Goal: Information Seeking & Learning: Learn about a topic

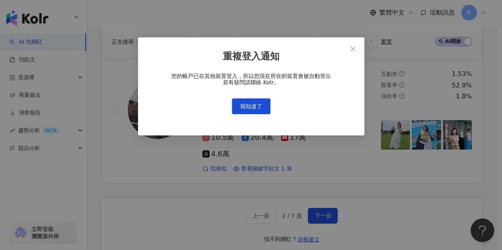
scroll to position [1564, 0]
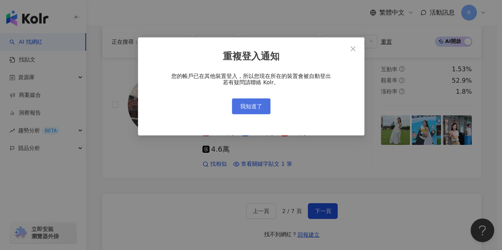
click at [245, 104] on span "我知道了" at bounding box center [251, 106] width 22 height 6
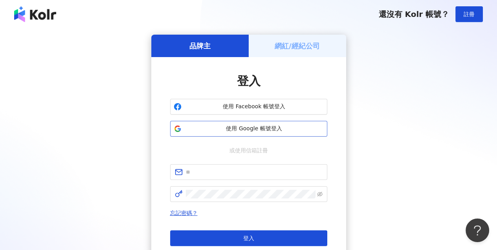
click at [230, 126] on span "使用 Google 帳號登入" at bounding box center [254, 129] width 139 height 8
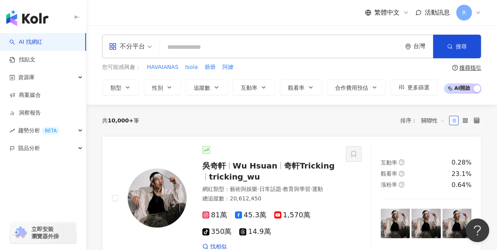
click at [253, 49] on input "search" at bounding box center [280, 47] width 235 height 15
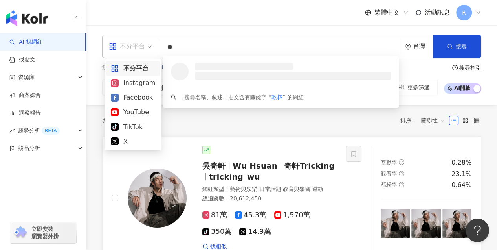
click at [143, 49] on div "不分平台" at bounding box center [127, 46] width 36 height 13
type input "**"
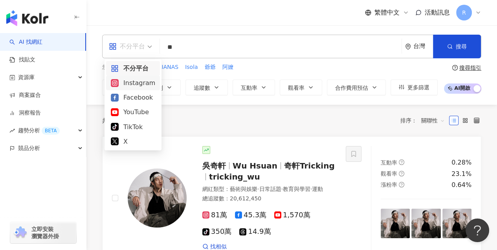
click at [140, 79] on div "Instagram" at bounding box center [133, 83] width 44 height 10
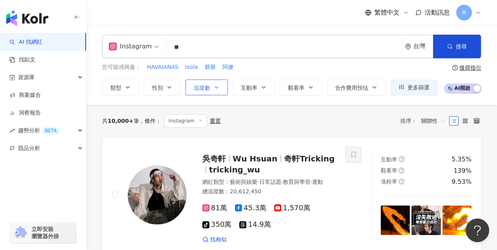
click at [205, 91] on button "追蹤數" at bounding box center [206, 87] width 42 height 16
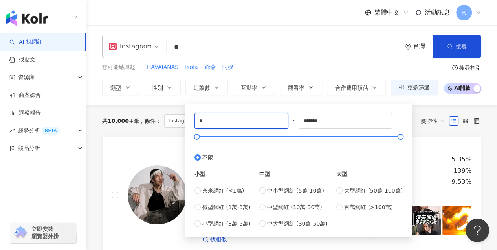
drag, startPoint x: 217, startPoint y: 124, endPoint x: 169, endPoint y: 123, distance: 48.4
type input "*****"
drag, startPoint x: 356, startPoint y: 119, endPoint x: 256, endPoint y: 122, distance: 100.3
click at [257, 122] on div "***** - ******* 不限 小型 奈米網紅 (<1萬) 微型網紅 (1萬-3萬) 小型網紅 (3萬-5萬) 中型 中小型網紅 (5萬-10萬) 中型…" at bounding box center [299, 170] width 208 height 115
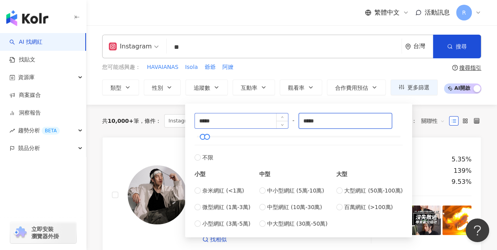
type input "*****"
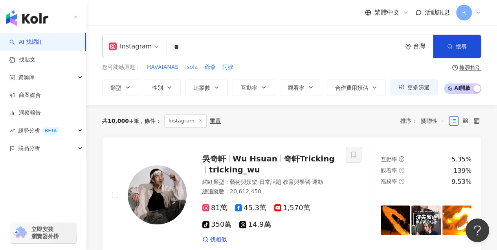
click at [342, 68] on div "您可能感興趣： HAVAIANAS Isola 爺爺 阿嬤" at bounding box center [270, 67] width 336 height 9
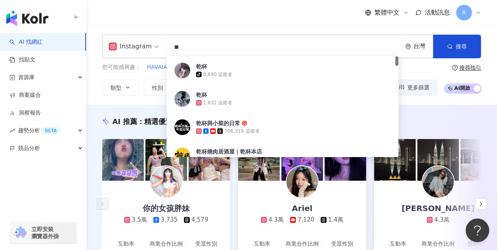
drag, startPoint x: 167, startPoint y: 48, endPoint x: 140, endPoint y: 48, distance: 26.7
click at [140, 48] on div "Instagram ** 台灣 搜尋 e03a8790-9bec-43ce-aacb-036d31d398a8 乾杯 tiktok-icon 8,890 追蹤…" at bounding box center [291, 47] width 379 height 24
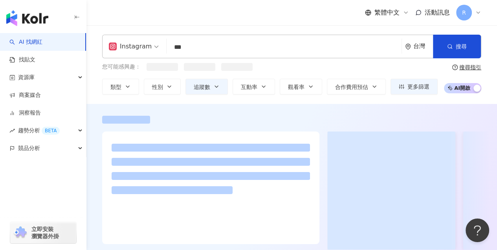
type input "***"
click at [210, 14] on div "繁體中文 活動訊息 R" at bounding box center [291, 12] width 379 height 25
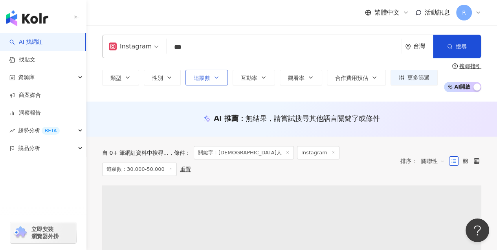
click at [200, 75] on span "追蹤數" at bounding box center [202, 78] width 17 height 6
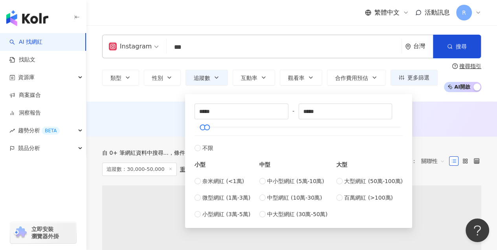
click at [235, 10] on div "繁體中文 活動訊息 R" at bounding box center [291, 12] width 379 height 25
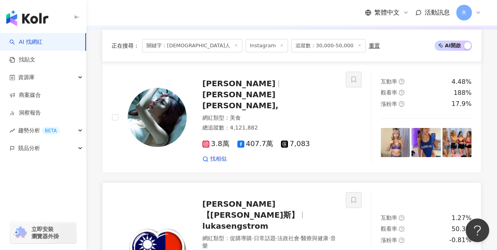
scroll to position [199, 0]
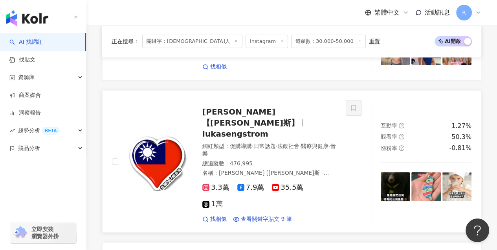
click at [160, 135] on img at bounding box center [157, 161] width 59 height 59
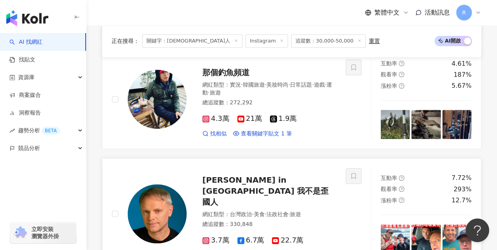
scroll to position [619, 0]
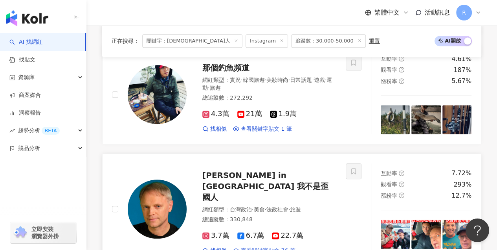
click at [257, 246] on span "查看關鍵字貼文 76 筆" at bounding box center [268, 250] width 55 height 8
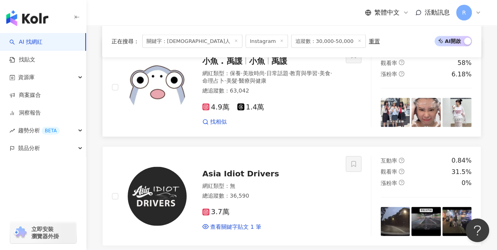
scroll to position [1368, 0]
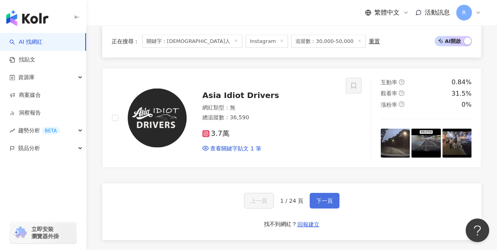
click at [313, 193] on button "下一頁" at bounding box center [325, 201] width 30 height 16
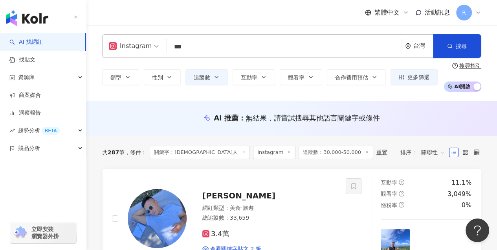
scroll to position [0, 0]
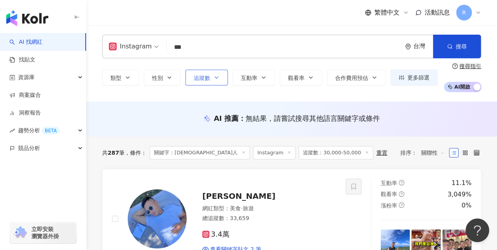
click at [209, 77] on span "追蹤數" at bounding box center [202, 78] width 17 height 6
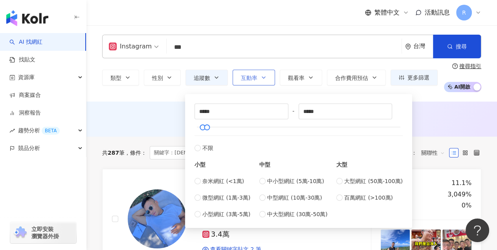
click at [252, 73] on button "互動率" at bounding box center [254, 78] width 42 height 16
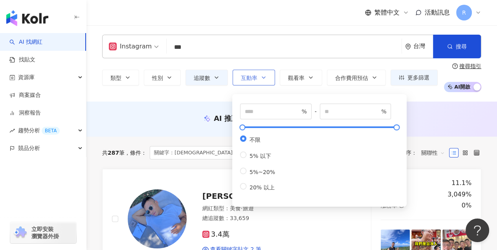
click at [245, 79] on span "互動率" at bounding box center [249, 78] width 17 height 6
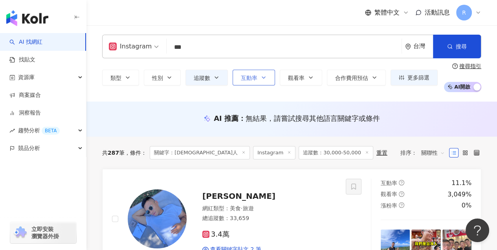
click at [252, 85] on button "互動率" at bounding box center [254, 78] width 42 height 16
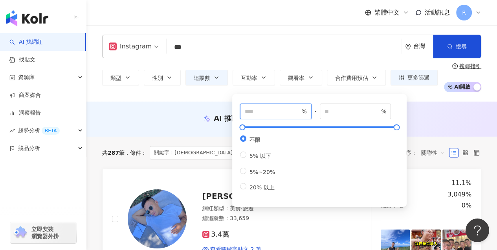
click at [256, 109] on input "number" at bounding box center [272, 111] width 55 height 9
type input "*"
click at [160, 90] on div "類型 性別 追蹤數 互動率 觀看率 合作費用預估 更多篩選 ***** - ***** 不限 小型 奈米網紅 (<1萬) 微型網紅 (1萬-3萬) 小型網紅 …" at bounding box center [291, 77] width 379 height 29
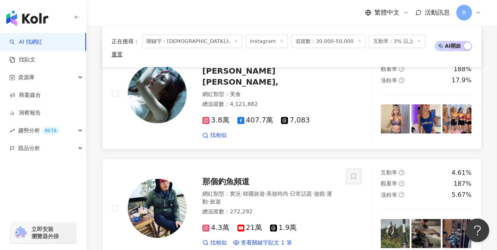
scroll to position [140, 0]
click at [454, 104] on img at bounding box center [457, 118] width 29 height 29
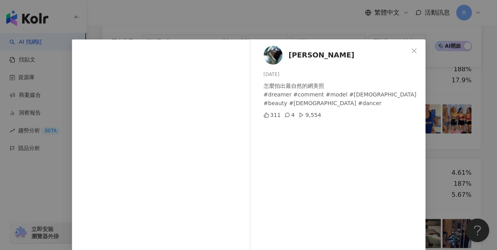
click at [440, 118] on div "Virgina 費爵娜 2025/8/11 怎麼拍出最自然的網美照 #dreamer #comment #model #asian #beauty #asia…" at bounding box center [248, 125] width 497 height 250
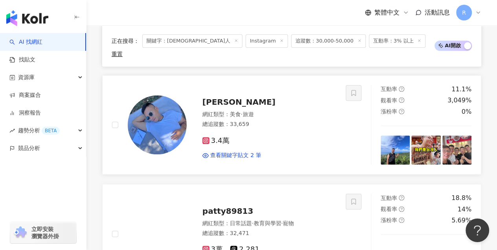
scroll to position [672, 0]
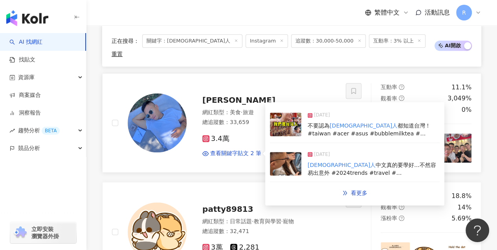
click at [313, 122] on span "不要認為" at bounding box center [319, 125] width 22 height 6
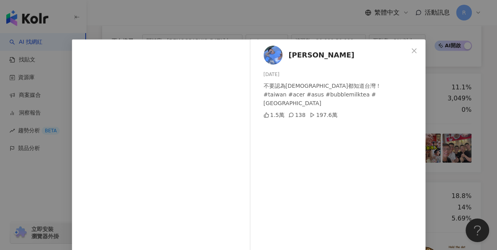
click at [449, 104] on div "Renato Tsai 2025/4/20 不要認為外國人都知道台灣！ #taiwan #acer #asus #bubblemilktea #méxico …" at bounding box center [248, 125] width 497 height 250
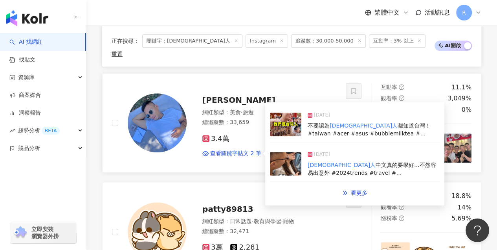
click at [330, 151] on span "2024/12/8" at bounding box center [322, 155] width 16 height 8
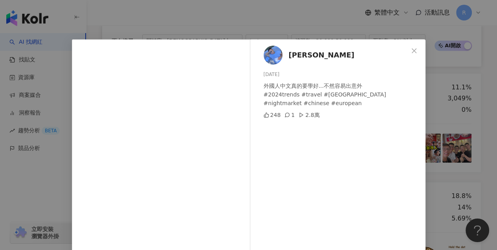
click at [450, 124] on div "Renato Tsai 2024/12/8 外國人中文真的要學好...不然容易出意外 #2024trends #travel #taiwan #nightma…" at bounding box center [248, 125] width 497 height 250
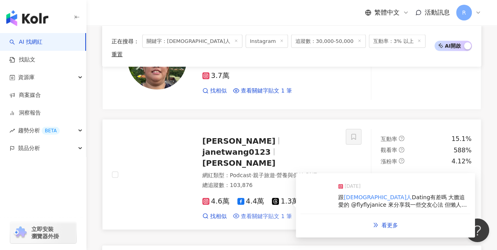
scroll to position [1297, 0]
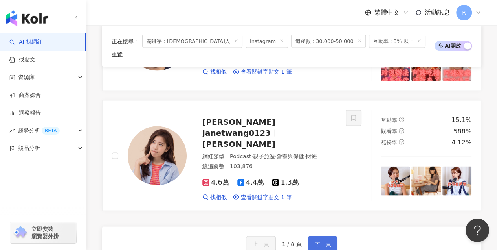
click at [323, 241] on span "下一頁" at bounding box center [322, 244] width 17 height 6
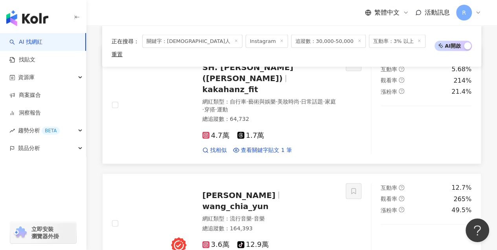
scroll to position [1353, 0]
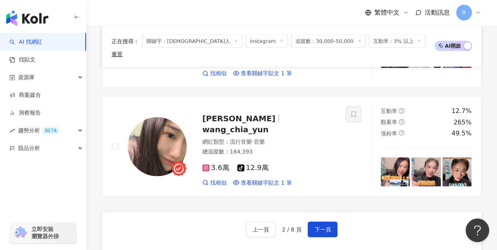
click at [302, 221] on div "上一頁 2 / 8 頁 下一頁" at bounding box center [292, 229] width 92 height 16
click at [321, 226] on span "下一頁" at bounding box center [322, 229] width 17 height 6
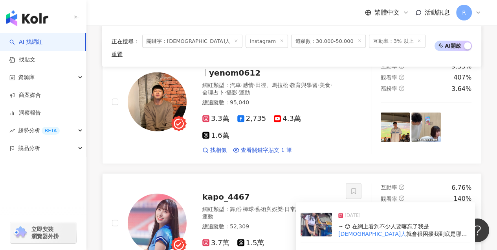
scroll to position [1201, 0]
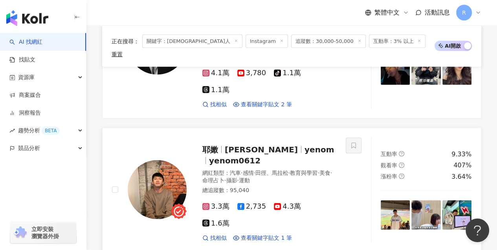
click at [402, 200] on img at bounding box center [395, 214] width 29 height 29
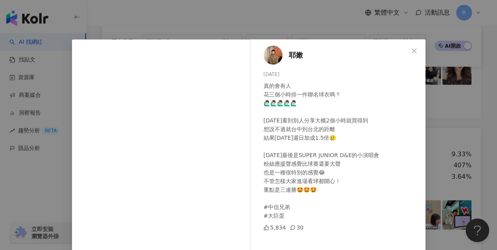
click at [442, 120] on div "耶嫩 2025/8/3 真的會有人 花三個小時排一件聯名球衣嗎？ 🙋🏻‍♂️🙋🏻‍♂️🙋🏻‍♂️🙋🏻‍♂️🙋🏻‍♂️ 昨天看到別人分享大概2個小時就買得到 想…" at bounding box center [248, 125] width 497 height 250
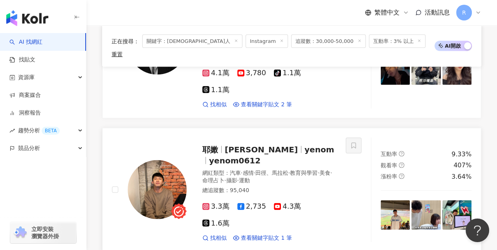
click at [167, 160] on img at bounding box center [157, 189] width 59 height 59
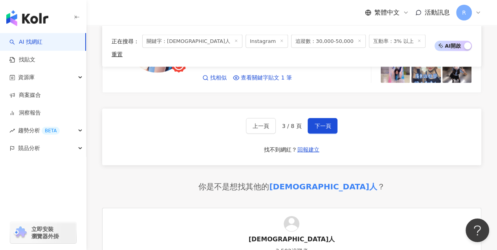
scroll to position [1446, 0]
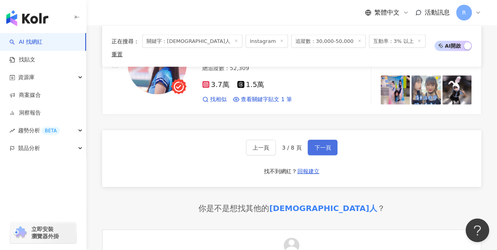
click at [316, 140] on button "下一頁" at bounding box center [323, 148] width 30 height 16
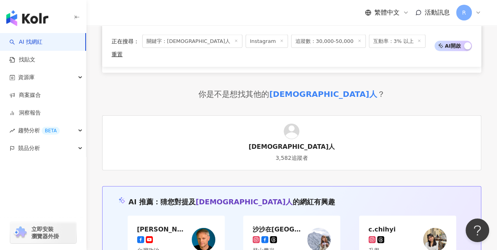
scroll to position [1442, 0]
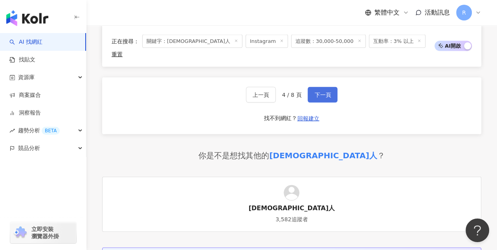
click at [318, 87] on button "下一頁" at bounding box center [323, 95] width 30 height 16
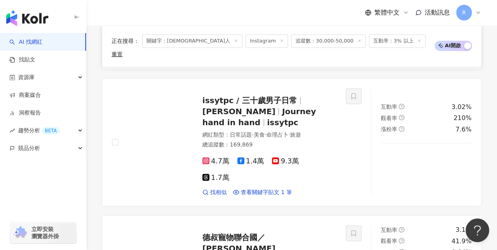
scroll to position [1181, 0]
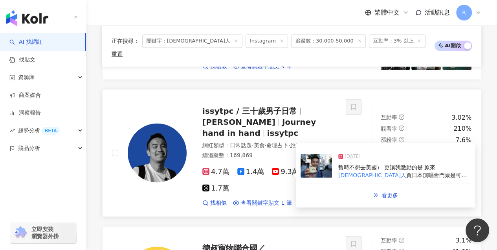
click at [349, 163] on div "暫時不想去美國） 更讓我激動的是 原來 外國人 買日本演唱會門票是可以這麼簡單的!" at bounding box center [404, 170] width 132 height 15
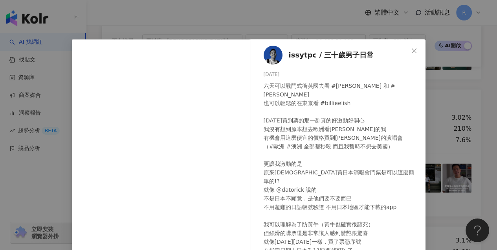
click at [418, 126] on div "issytpc / 三十歲男子日常 2025/5/24 六天可以戰鬥式衝英國去看 #beyoncé 和 #yoasobi 也可以輕鬆的在東京看 #billie…" at bounding box center [339, 179] width 171 height 281
click at [439, 97] on div "issytpc / 三十歲男子日常 2025/5/24 六天可以戰鬥式衝英國去看 #beyoncé 和 #yoasobi 也可以輕鬆的在東京看 #billie…" at bounding box center [248, 125] width 497 height 250
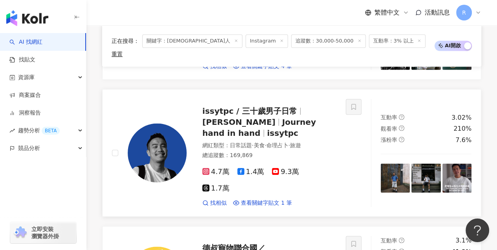
click at [160, 123] on img at bounding box center [157, 152] width 59 height 59
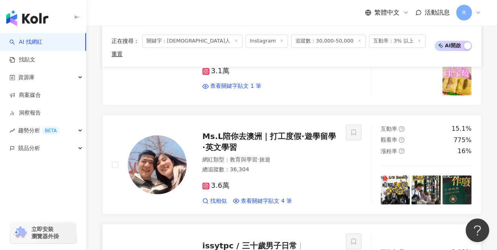
scroll to position [1028, 0]
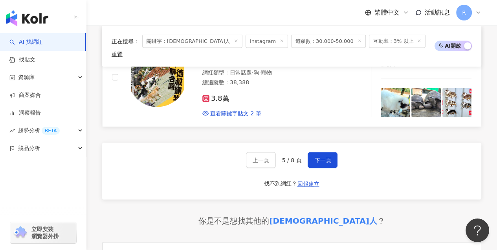
scroll to position [1268, 0]
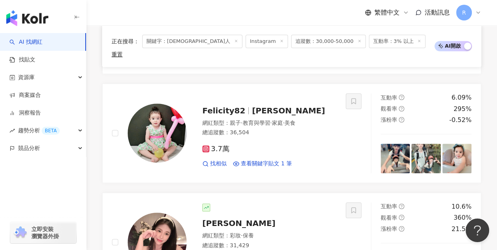
scroll to position [1293, 0]
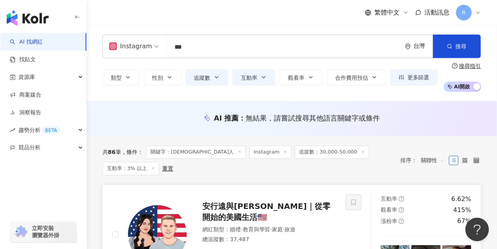
scroll to position [62, 0]
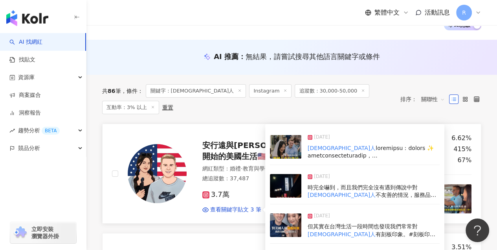
click at [335, 222] on div "但其實在台灣生活一段時間也發現我們常常對 外國人 有刻板印象。#刻板印象起手式：「你" at bounding box center [374, 229] width 132 height 15
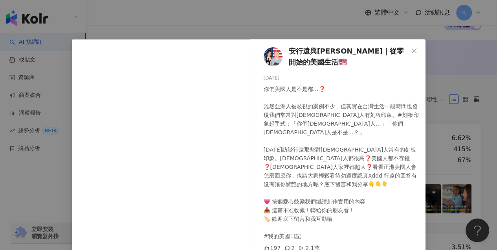
click at [443, 137] on div "安行遠與安太太｜從零開始的美國生活🇺🇸 2024/12/12 你們美國人是不是都…❓ 雖然亞洲人被歧視的案例不少，但其實在台灣生活一段時間也發現我們常常對外國…" at bounding box center [248, 125] width 497 height 250
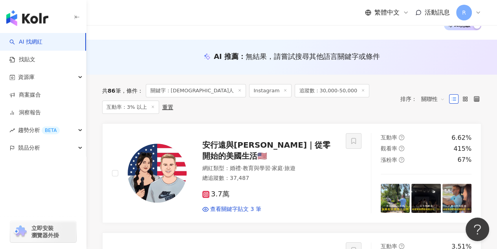
scroll to position [0, 0]
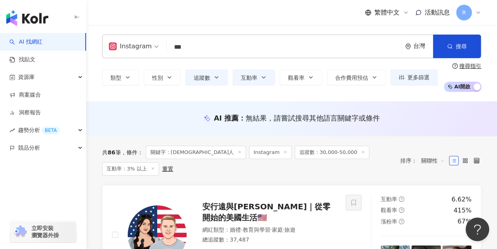
click at [212, 51] on input "***" at bounding box center [284, 47] width 229 height 15
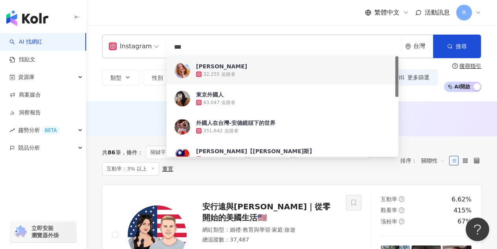
drag, startPoint x: 240, startPoint y: 46, endPoint x: 118, endPoint y: 49, distance: 121.9
click at [118, 49] on div "Instagram *** 台灣 搜尋 3e57bb7e-dd1a-4df1-8f57-9681afd1731f 1f2ed30a-0d7f-4a11-958…" at bounding box center [291, 47] width 379 height 24
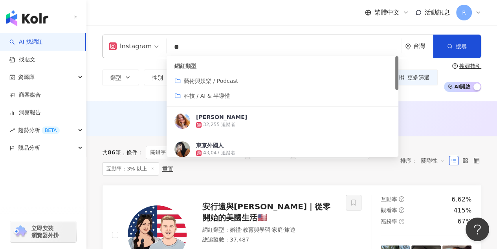
type input "*"
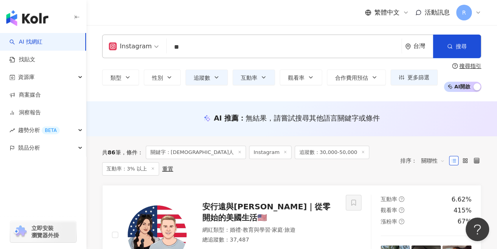
type input "*"
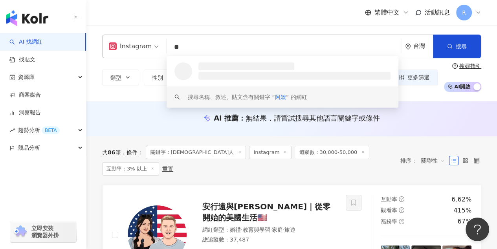
click at [198, 78] on div at bounding box center [186, 71] width 24 height 18
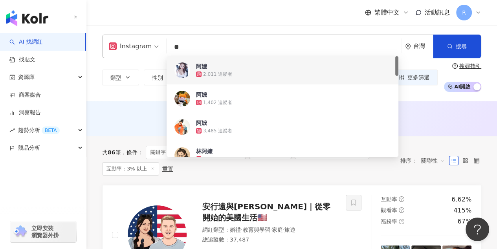
type input "**"
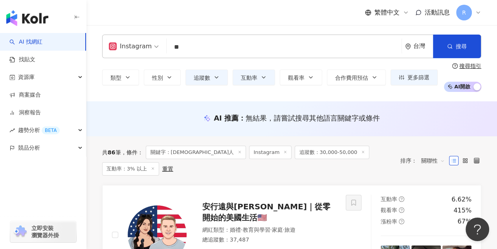
click at [152, 64] on div "類型 性別 追蹤數 互動率 觀看率 合作費用預估 更多篩選 ***** - ***** 不限 小型 奈米網紅 (<1萬) 微型網紅 (1萬-3萬) 小型網紅 …" at bounding box center [291, 77] width 379 height 29
click at [215, 81] on button "追蹤數" at bounding box center [206, 78] width 42 height 16
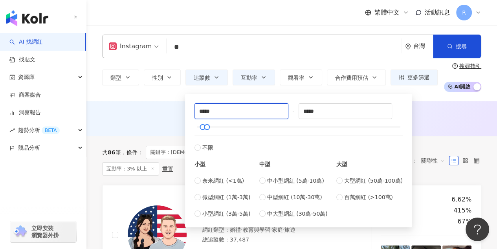
drag, startPoint x: 234, startPoint y: 113, endPoint x: 156, endPoint y: 113, distance: 77.8
type input "*****"
drag, startPoint x: 331, startPoint y: 115, endPoint x: 284, endPoint y: 111, distance: 47.3
click at [284, 112] on div "***** - ***** 不限 小型 奈米網紅 (<1萬) 微型網紅 (1萬-3萬) 小型網紅 (3萬-5萬) 中型 中小型網紅 (5萬-10萬) 中型網紅…" at bounding box center [299, 160] width 208 height 115
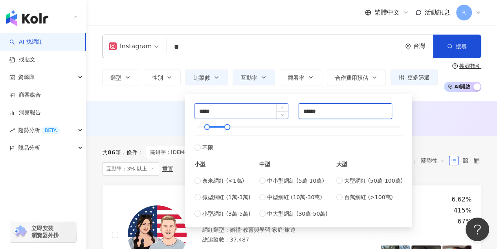
type input "******"
click at [248, 110] on input "*****" at bounding box center [241, 111] width 93 height 15
click at [252, 77] on span "互動率" at bounding box center [249, 78] width 17 height 6
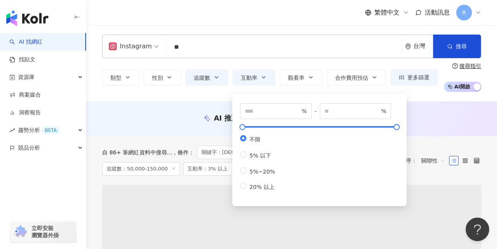
click at [177, 90] on div "類型 性別 追蹤數 互動率 觀看率 合作費用預估 更多篩選 ***** - ****** 不限 小型 奈米網紅 (<1萬) 微型網紅 (1萬-3萬) 小型網紅…" at bounding box center [291, 77] width 379 height 29
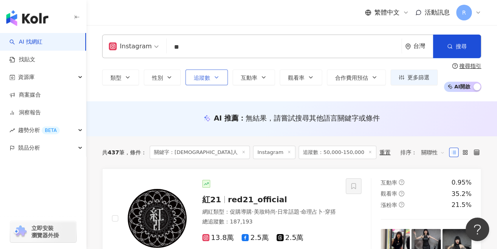
click at [211, 74] on button "追蹤數" at bounding box center [206, 78] width 42 height 16
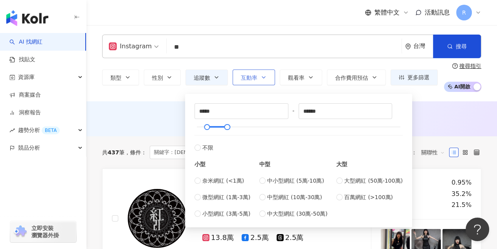
click at [266, 76] on button "互動率" at bounding box center [254, 78] width 42 height 16
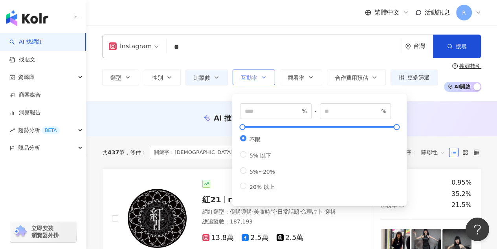
click at [255, 81] on button "互動率" at bounding box center [254, 78] width 42 height 16
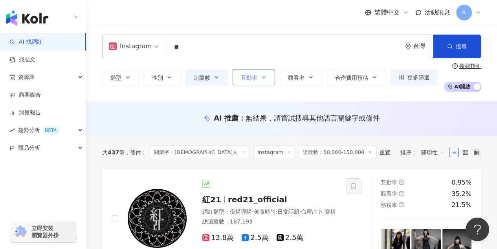
click at [247, 71] on button "互動率" at bounding box center [254, 78] width 42 height 16
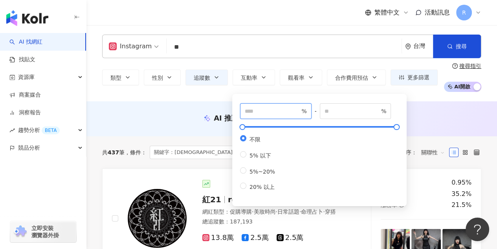
click at [264, 113] on input "number" at bounding box center [272, 111] width 55 height 9
type input "*"
click at [224, 92] on div "Instagram ** 台灣 搜尋 a52046ee-c405-4687-b578-7d0e73d7bfc8 266a438a-f332-4b8d-acce…" at bounding box center [291, 63] width 411 height 76
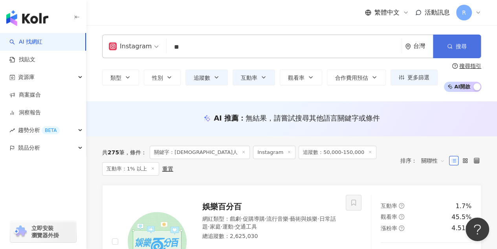
click at [442, 41] on button "搜尋" at bounding box center [457, 47] width 48 height 24
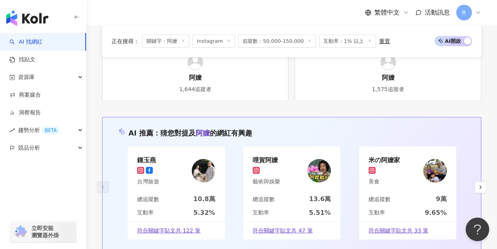
scroll to position [1609, 0]
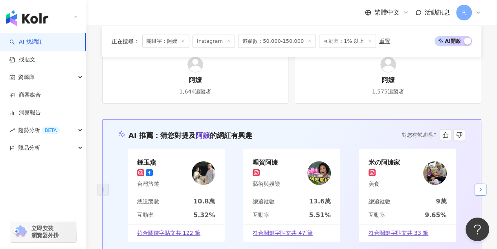
click at [483, 187] on icon "button" at bounding box center [481, 190] width 6 height 6
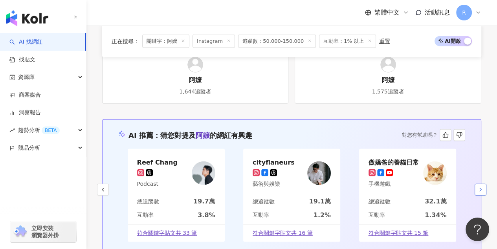
click at [482, 187] on icon "button" at bounding box center [481, 190] width 6 height 6
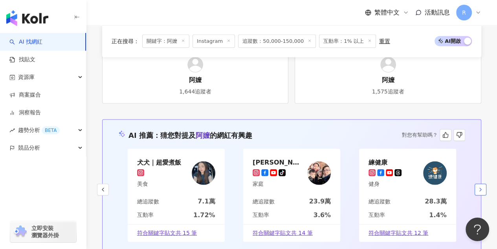
click at [482, 187] on icon "button" at bounding box center [481, 190] width 6 height 6
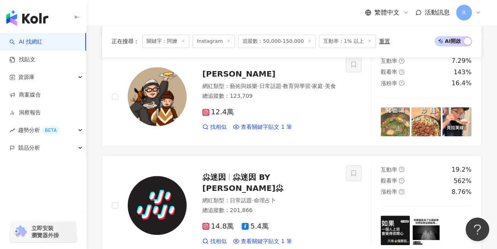
scroll to position [0, 0]
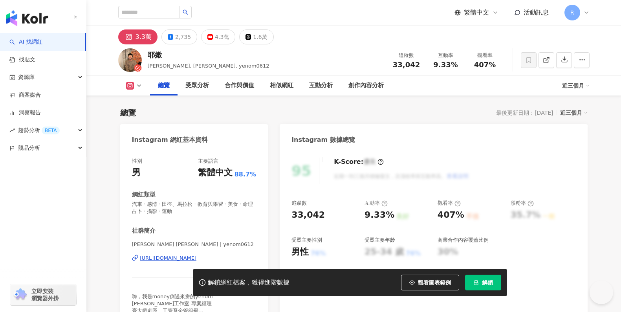
click at [176, 241] on span "耶嫩 Yenom 周穎謙 | yenom0612" at bounding box center [194, 244] width 125 height 7
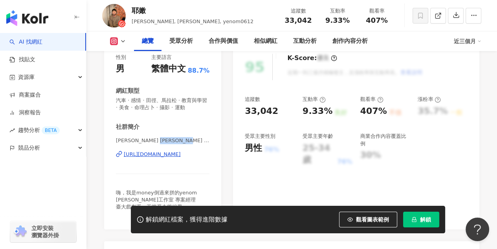
drag, startPoint x: 164, startPoint y: 142, endPoint x: 194, endPoint y: 141, distance: 29.9
click at [194, 141] on span "耶嫩 Yenom 周穎謙 | yenom0612" at bounding box center [163, 140] width 94 height 7
copy span "yenom0612"
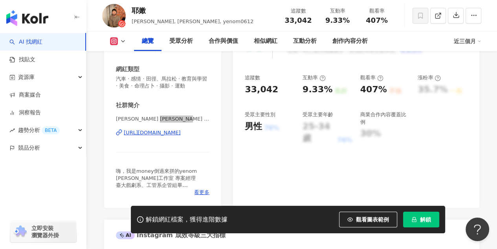
scroll to position [135, 0]
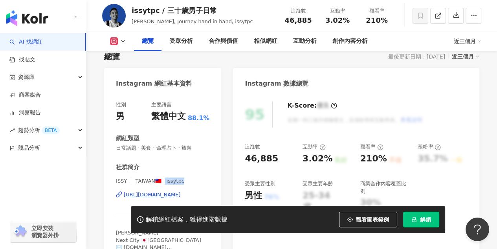
drag, startPoint x: 164, startPoint y: 182, endPoint x: 201, endPoint y: 181, distance: 36.6
click at [198, 181] on span "ISSY ｜ TAIWAN🇹🇼 | issytpc" at bounding box center [163, 181] width 94 height 7
copy span "ssytpc"
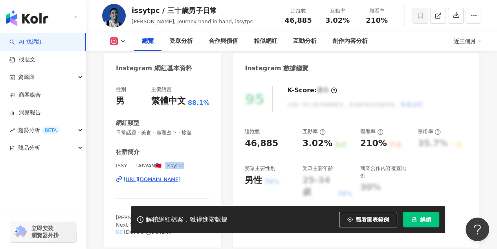
scroll to position [72, 0]
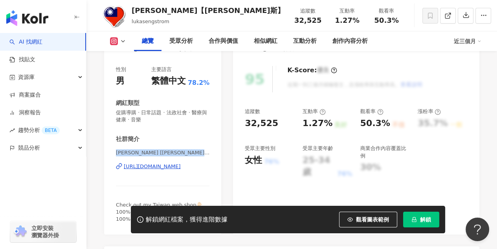
drag, startPoint x: 117, startPoint y: 154, endPoint x: 207, endPoint y: 154, distance: 89.6
click at [207, 154] on span "[PERSON_NAME] [[PERSON_NAME]斯 - 外國人介紹台灣] | lukasengstrom" at bounding box center [163, 152] width 94 height 7
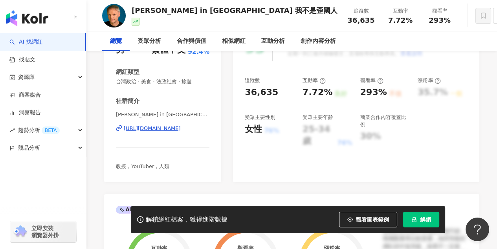
scroll to position [123, 0]
drag, startPoint x: 186, startPoint y: 114, endPoint x: 114, endPoint y: 115, distance: 71.5
click at [114, 115] on div "性別 男 主要語言 繁體中文 92.4% 網紅類型 台灣政治 · 美食 · 法政社會 · 旅遊 社群簡介 [PERSON_NAME] in [GEOGRAPH…" at bounding box center [162, 104] width 117 height 155
copy span "[PERSON_NAME] in [GEOGRAPHIC_DATA] 我不是歪國人"
